Goal: Communication & Community: Connect with others

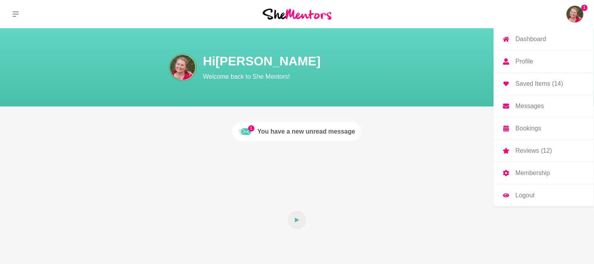
click at [576, 16] on img at bounding box center [575, 14] width 19 height 19
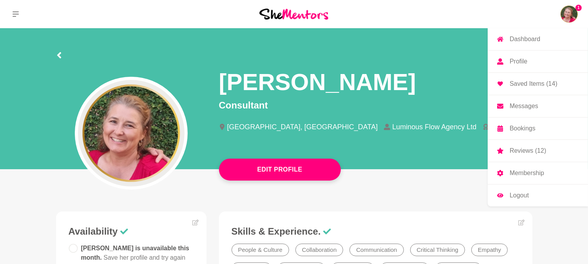
click at [563, 16] on img at bounding box center [569, 14] width 19 height 19
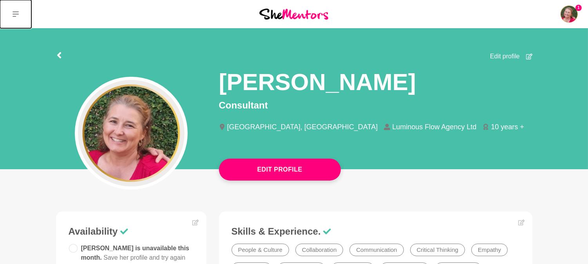
click at [19, 18] on button at bounding box center [15, 14] width 31 height 28
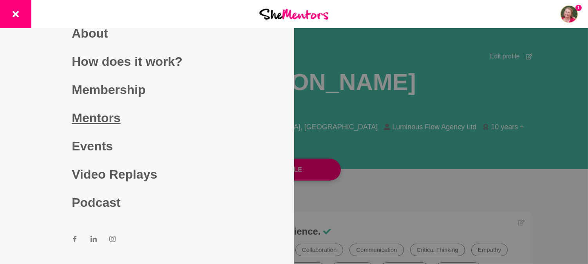
click at [72, 118] on link "Mentors" at bounding box center [147, 118] width 150 height 28
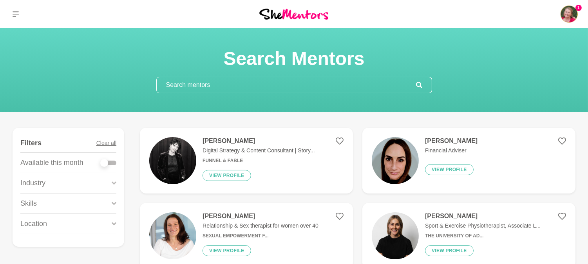
click at [310, 81] on input "text" at bounding box center [286, 85] width 259 height 16
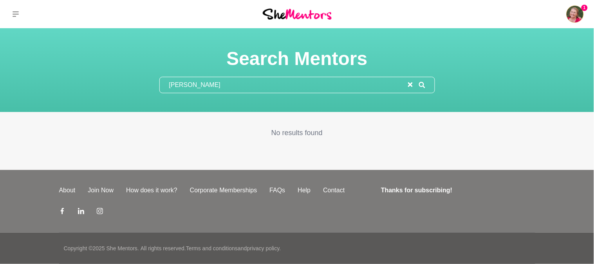
type input "ritika"
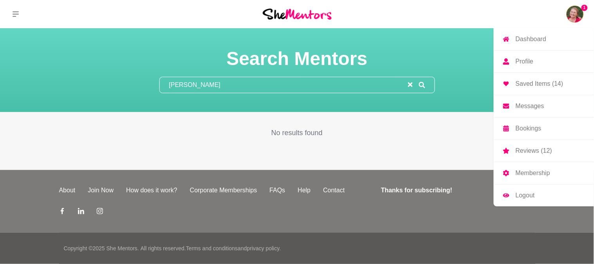
click at [570, 16] on img at bounding box center [575, 14] width 19 height 19
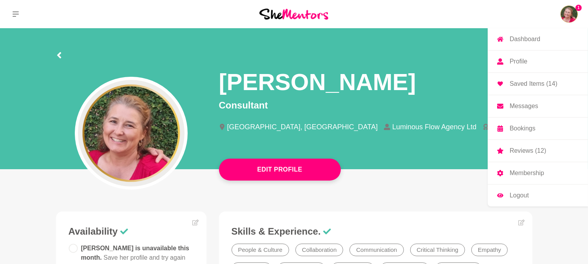
click at [530, 41] on p "Dashboard" at bounding box center [525, 39] width 31 height 6
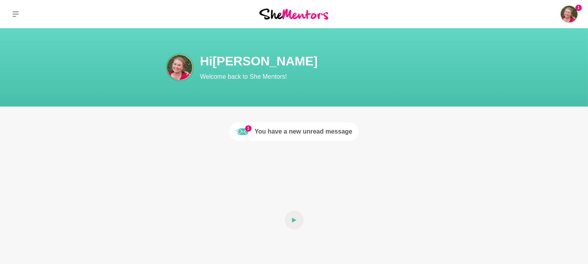
click at [312, 130] on div "You have a new unread message" at bounding box center [304, 131] width 98 height 9
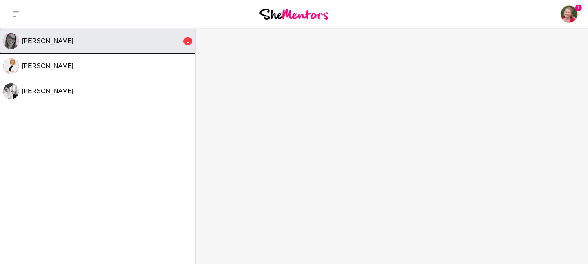
click at [68, 45] on button "Charlie Clarke 1" at bounding box center [98, 41] width 196 height 25
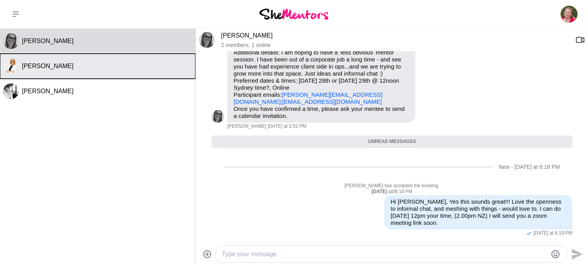
click at [20, 64] on button "Kat Millar" at bounding box center [98, 66] width 196 height 25
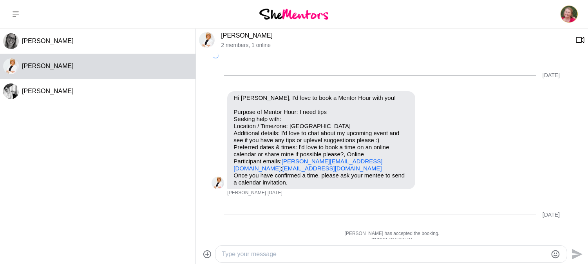
scroll to position [116, 0]
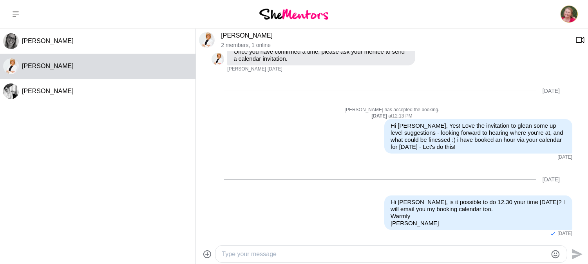
click at [225, 36] on link "Kat Millar" at bounding box center [247, 35] width 52 height 7
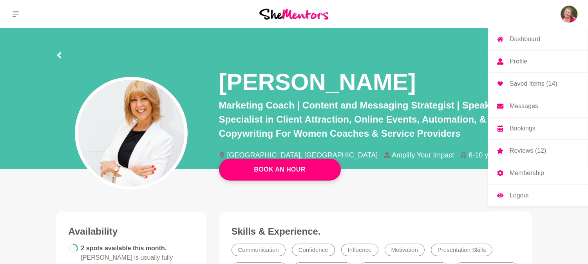
click at [520, 104] on p "Messages" at bounding box center [524, 106] width 29 height 6
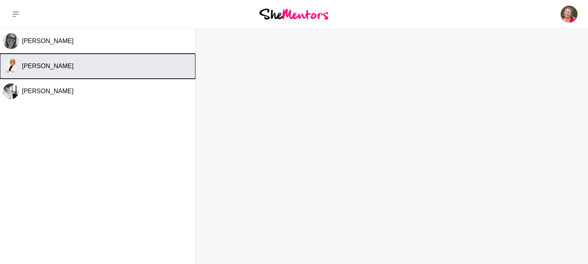
click at [11, 65] on img "Select Channel: Kat Millar" at bounding box center [11, 66] width 16 height 16
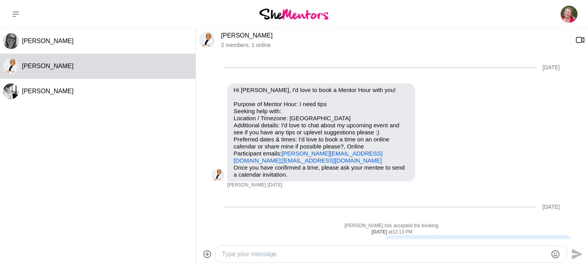
scroll to position [116, 0]
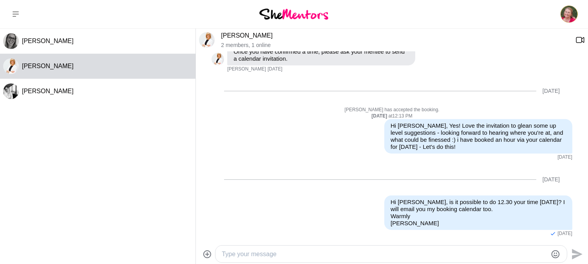
click at [240, 36] on link "Kat Millar" at bounding box center [247, 35] width 52 height 7
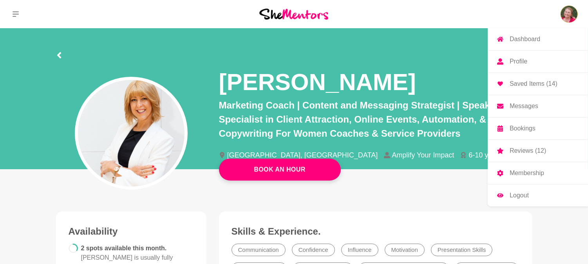
click at [520, 103] on p "Messages" at bounding box center [524, 106] width 29 height 6
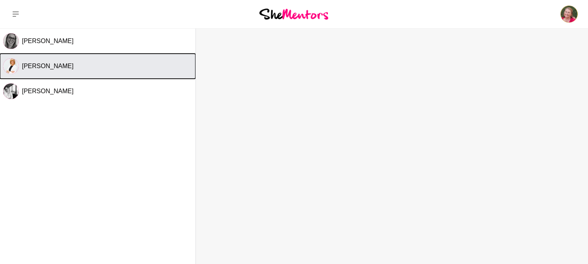
click at [55, 68] on div "[PERSON_NAME]" at bounding box center [107, 66] width 170 height 8
